Goal: Find specific page/section: Find specific page/section

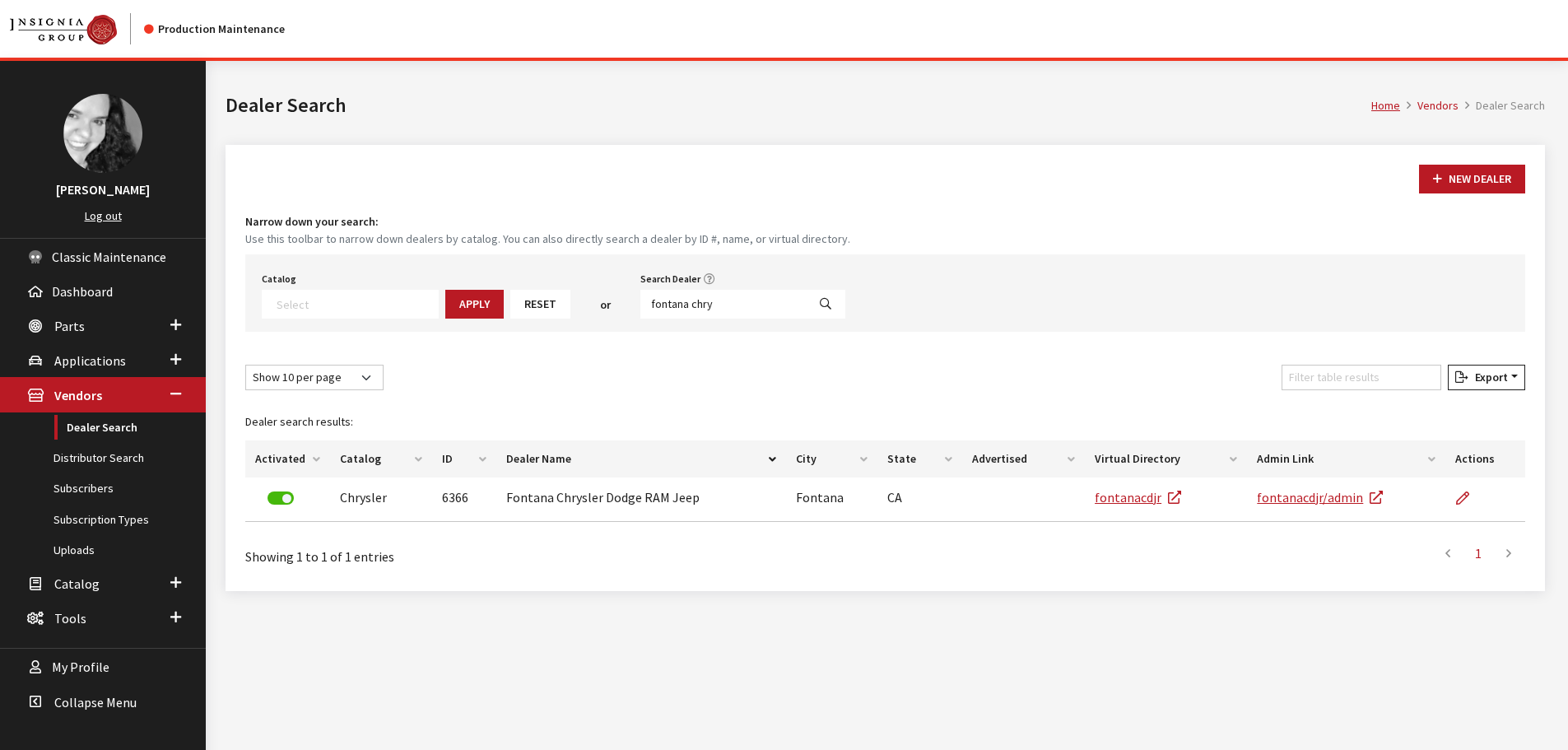
select select
click at [705, 307] on input "fontana chry" at bounding box center [724, 304] width 167 height 29
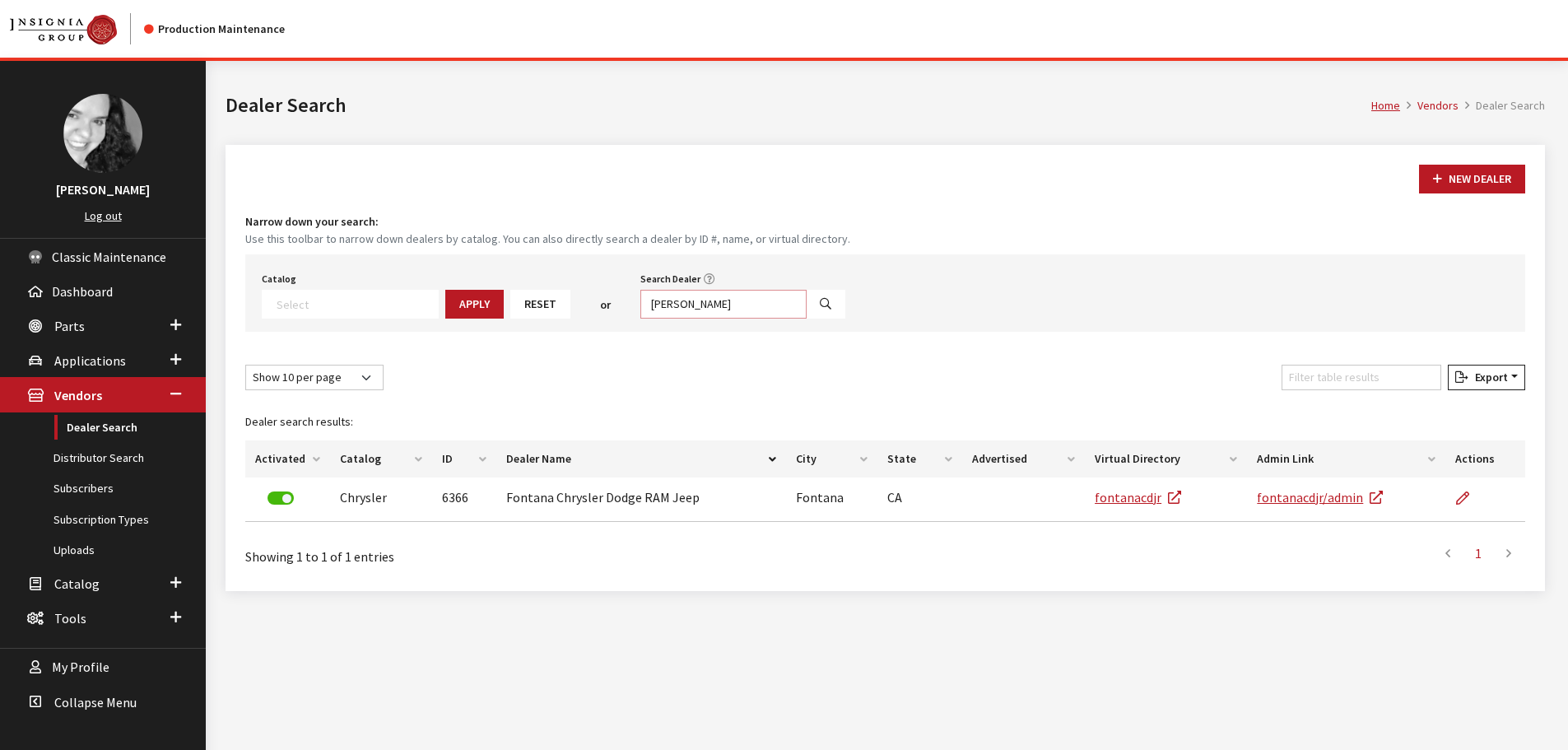
type input "[PERSON_NAME]"
select select
click at [689, 308] on input "[PERSON_NAME]" at bounding box center [724, 304] width 167 height 29
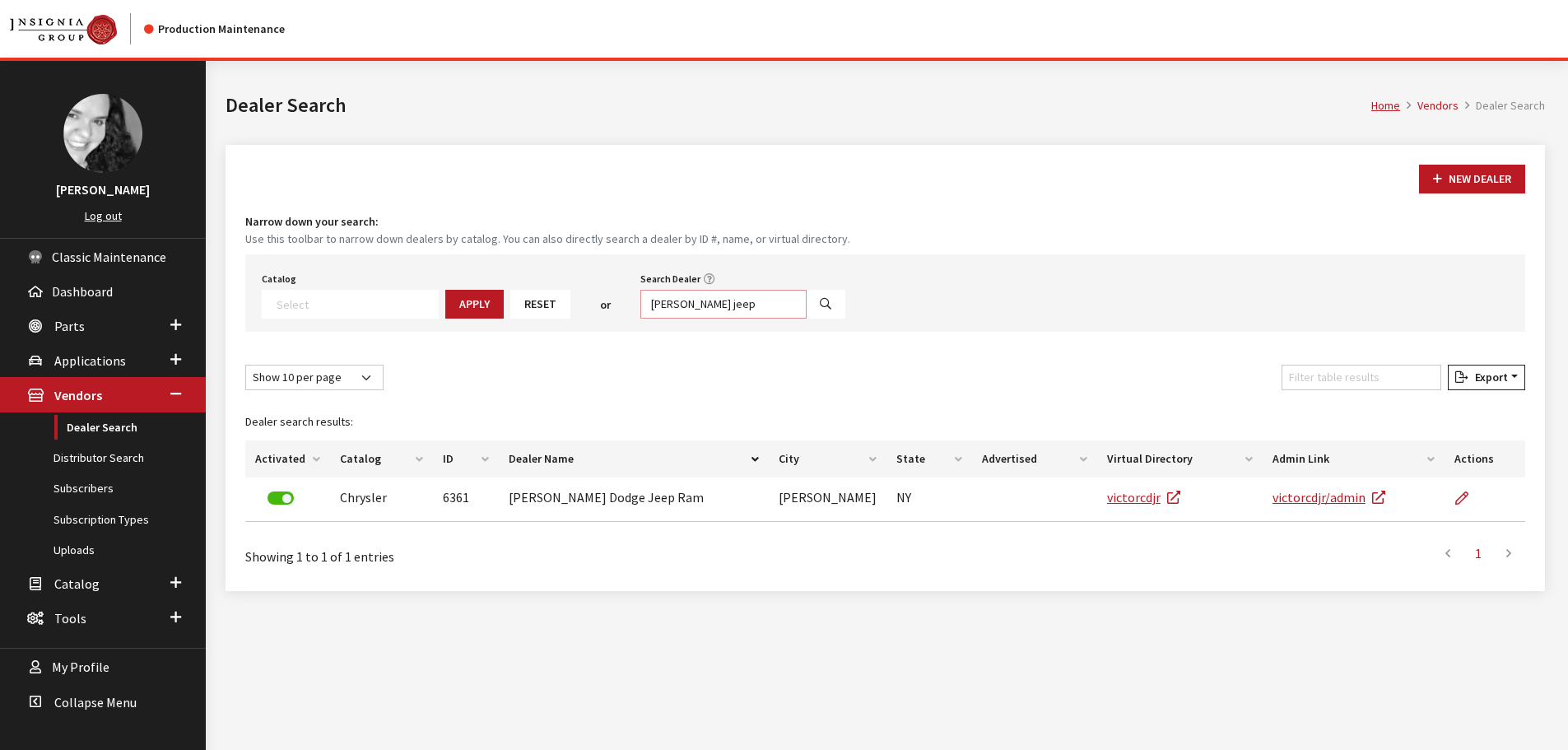
type input "[PERSON_NAME] jeep"
select select
